Goal: Task Accomplishment & Management: Complete application form

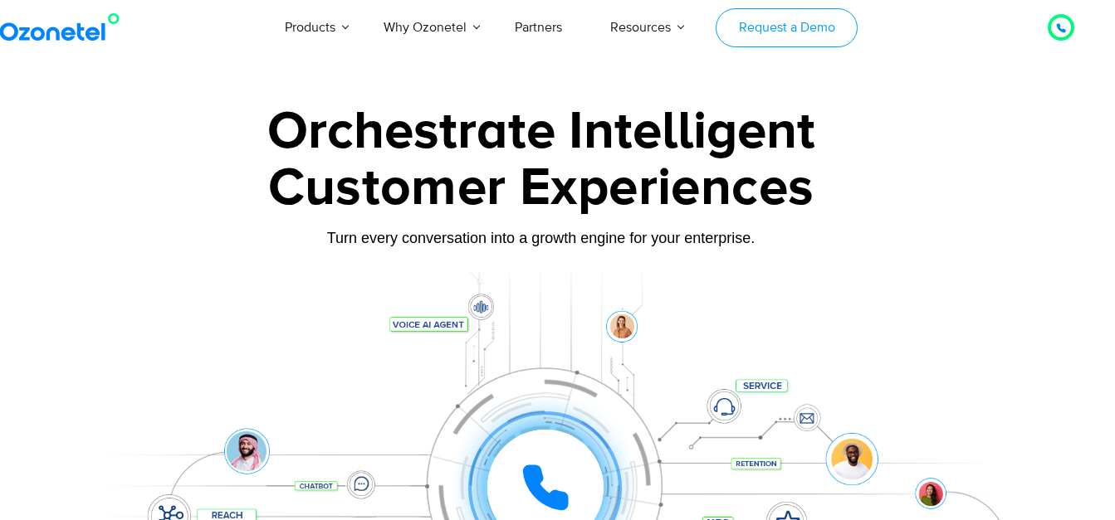
click at [793, 17] on link "Request a Demo" at bounding box center [786, 27] width 142 height 39
click at [793, 27] on link "Request a Demo" at bounding box center [787, 27] width 142 height 39
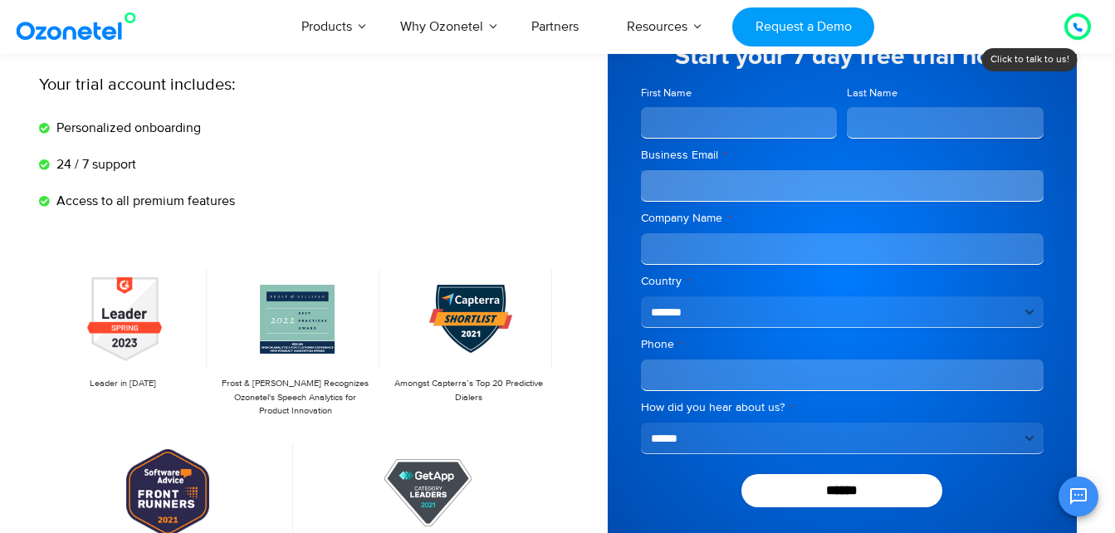
scroll to position [159, 0]
